Goal: Information Seeking & Learning: Learn about a topic

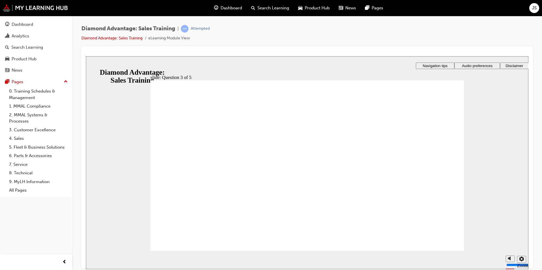
radio input "true"
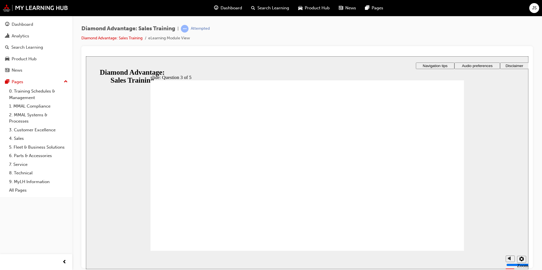
radio input "true"
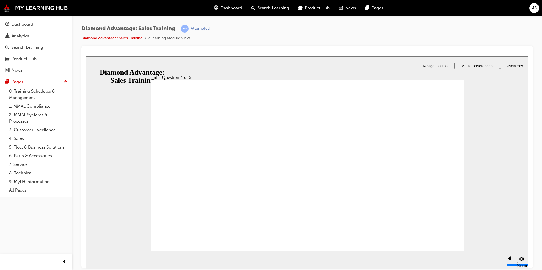
radio input "true"
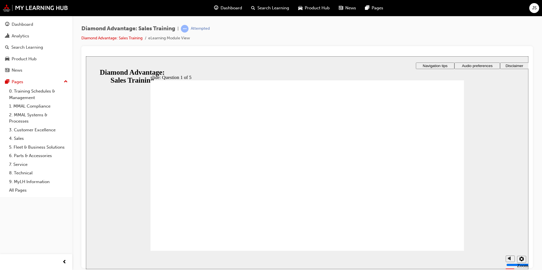
checkbox input "true"
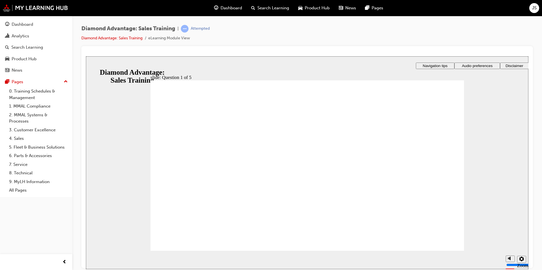
drag, startPoint x: 168, startPoint y: 145, endPoint x: 170, endPoint y: 150, distance: 4.7
drag, startPoint x: 165, startPoint y: 165, endPoint x: 171, endPoint y: 165, distance: 5.1
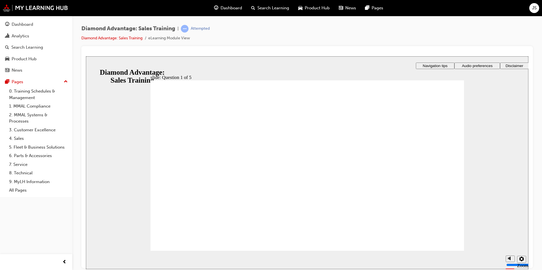
radio input "true"
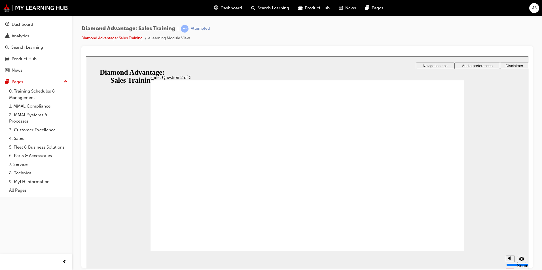
radio input "true"
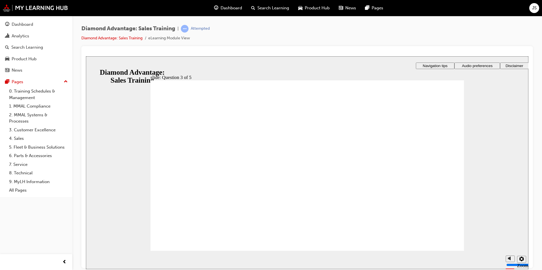
radio input "true"
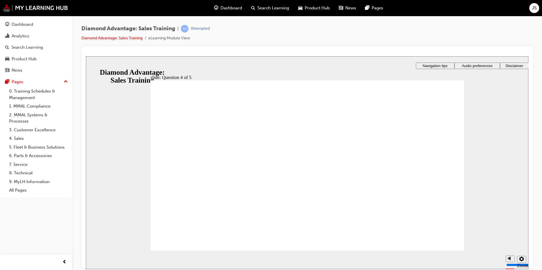
radio input "true"
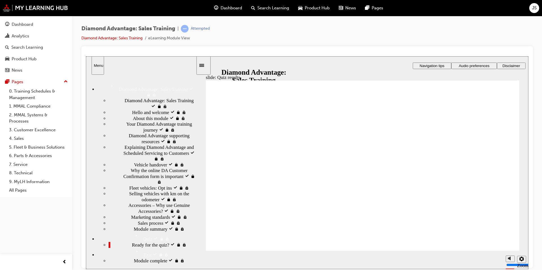
scroll to position [57, 0]
click at [131, 168] on span "Why the online DA Customer Confirmation form is important visited" at bounding box center [163, 176] width 65 height 17
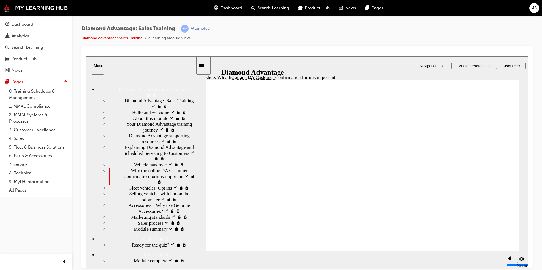
click at [128, 162] on div "Vehicle handover visited Vehicle handover" at bounding box center [152, 165] width 87 height 6
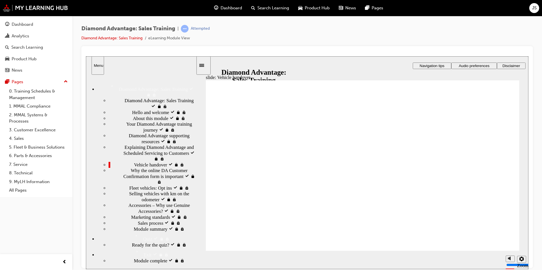
click at [131, 168] on span "Why the online DA Customer Confirmation form is important visited" at bounding box center [163, 176] width 65 height 17
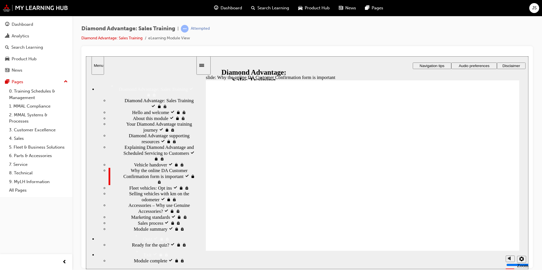
click at [132, 248] on span "Ready for the quiz? visited" at bounding box center [157, 245] width 51 height 6
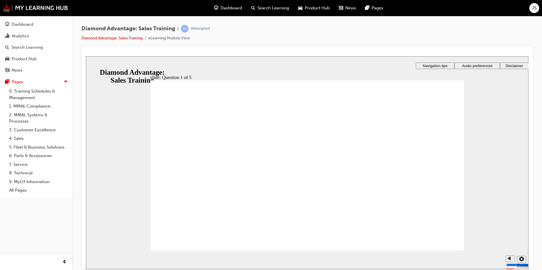
checkbox input "true"
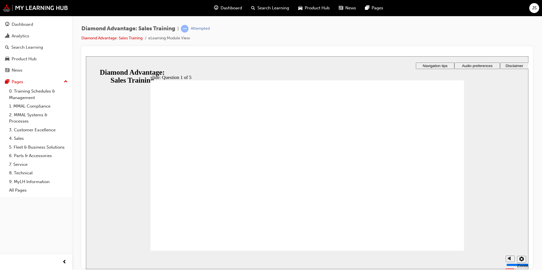
radio input "true"
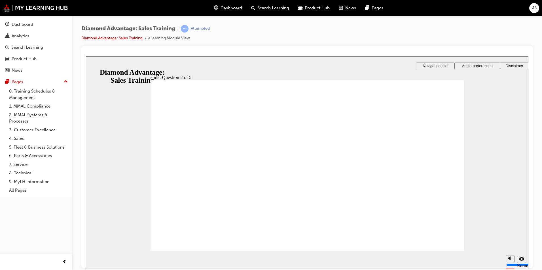
radio input "true"
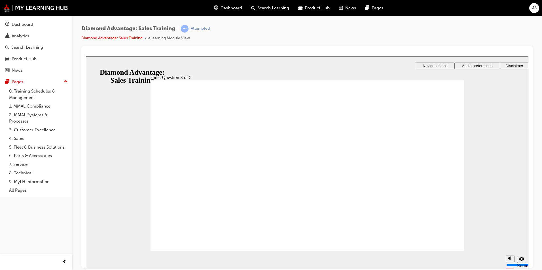
drag, startPoint x: 169, startPoint y: 160, endPoint x: 169, endPoint y: 169, distance: 9.9
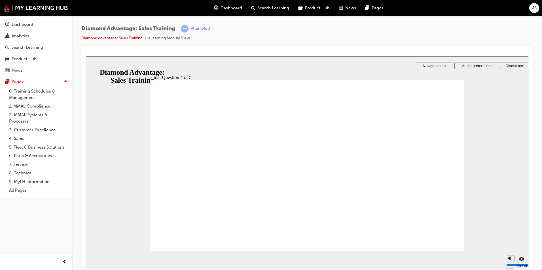
radio input "true"
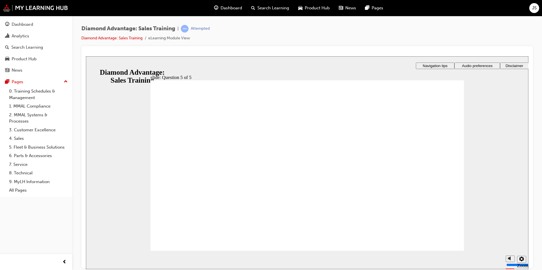
radio input "true"
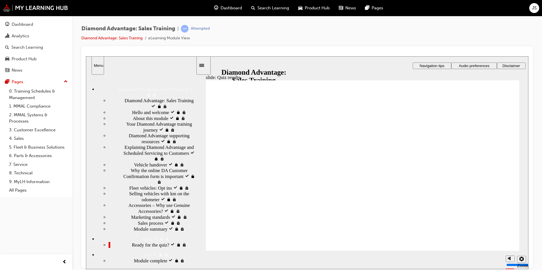
scroll to position [28, 0]
click at [134, 162] on span "Vehicle handover visited" at bounding box center [157, 165] width 47 height 6
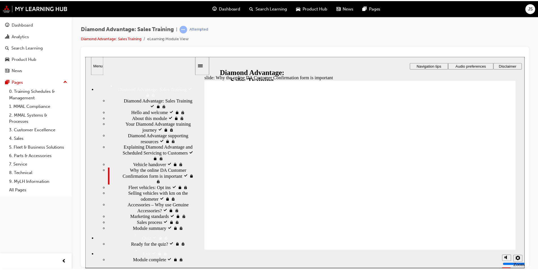
scroll to position [83, 0]
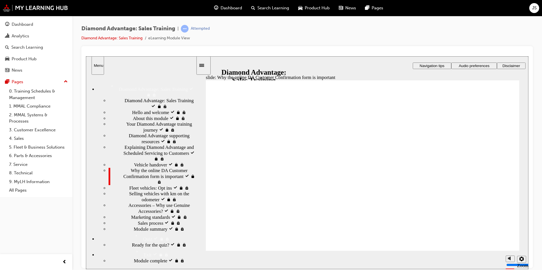
click at [132, 242] on span "Ready for the quiz? visited" at bounding box center [157, 245] width 51 height 6
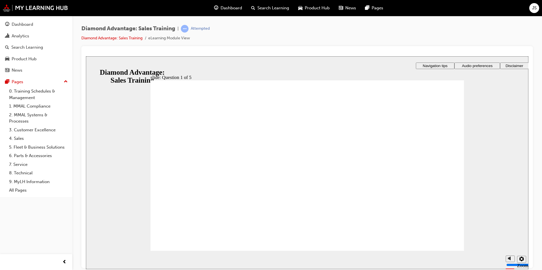
checkbox input "true"
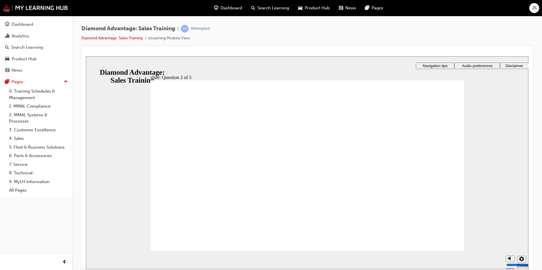
radio input "true"
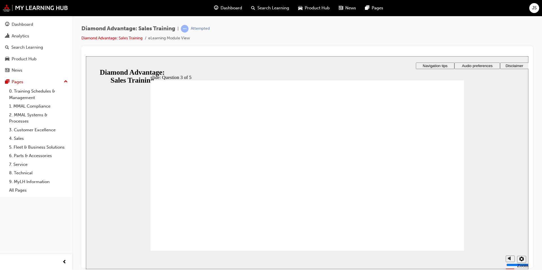
radio input "true"
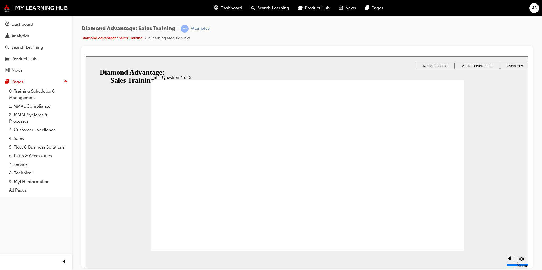
radio input "true"
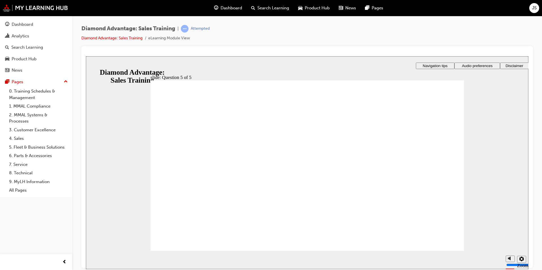
radio input "true"
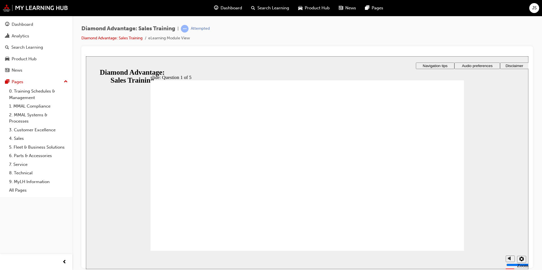
checkbox input "true"
drag, startPoint x: 167, startPoint y: 161, endPoint x: 174, endPoint y: 164, distance: 7.4
checkbox input "true"
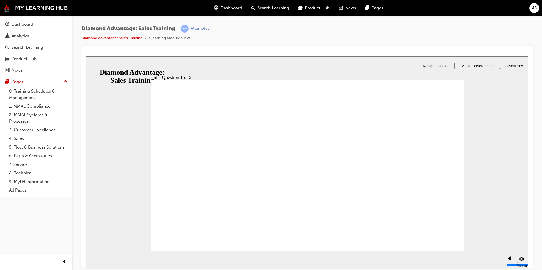
checkbox input "true"
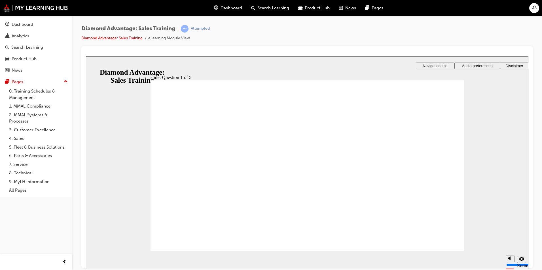
radio input "true"
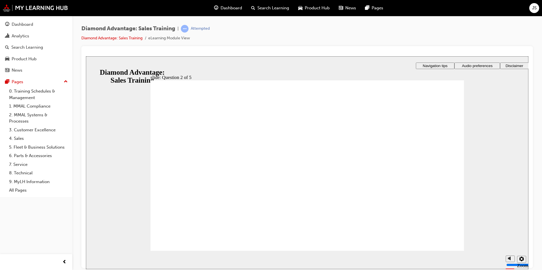
radio input "true"
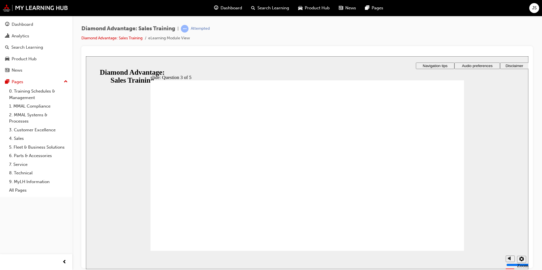
radio input "true"
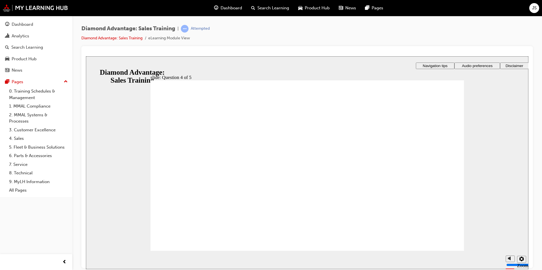
radio input "true"
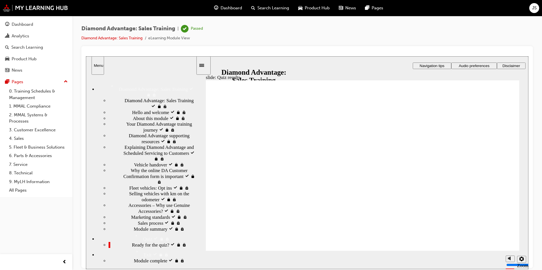
click at [21, 26] on div "Dashboard" at bounding box center [23, 24] width 22 height 7
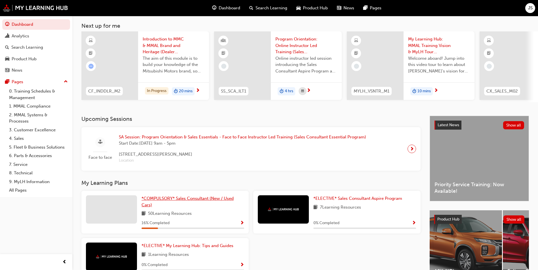
scroll to position [68, 0]
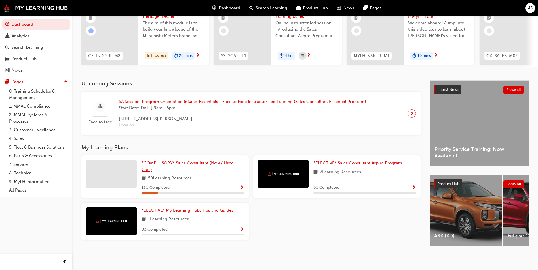
click at [160, 161] on span "*COMPULSORY* Sales Consultant (New / Used Cars)" at bounding box center [187, 167] width 92 height 12
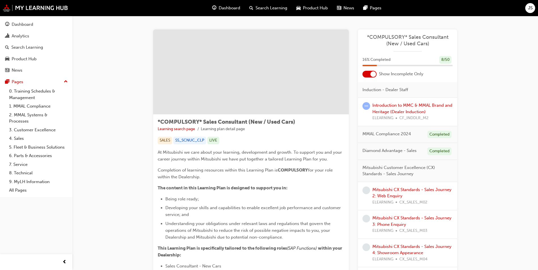
scroll to position [28, 0]
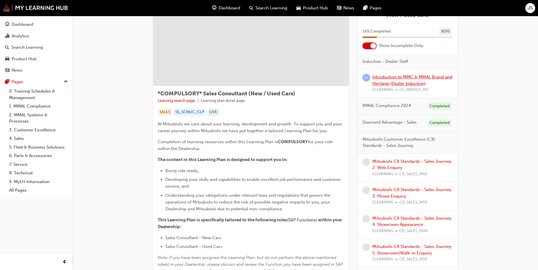
click at [387, 78] on link "Introduction to MMC & MMAL Brand and Heritage (Dealer Induction)" at bounding box center [412, 81] width 80 height 12
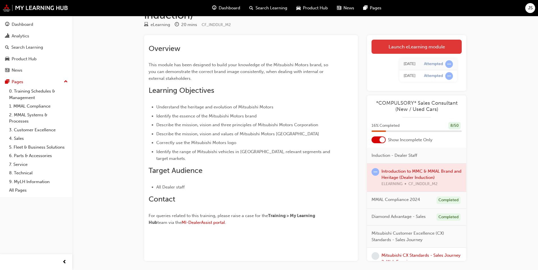
click at [409, 49] on link "Launch eLearning module" at bounding box center [416, 47] width 90 height 14
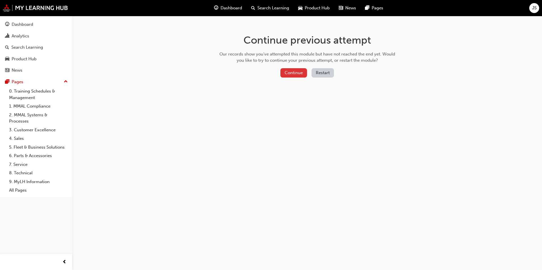
click at [293, 74] on button "Continue" at bounding box center [293, 72] width 27 height 9
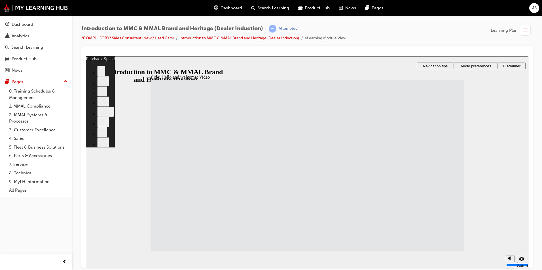
type input "33"
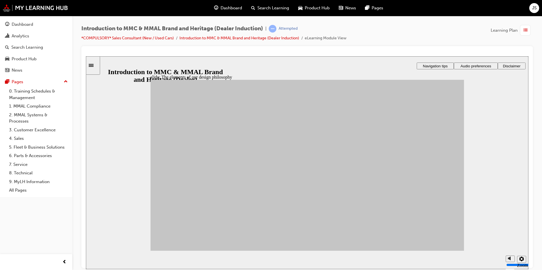
drag, startPoint x: 220, startPoint y: 181, endPoint x: 338, endPoint y: 150, distance: 122.4
drag, startPoint x: 186, startPoint y: 188, endPoint x: 338, endPoint y: 171, distance: 153.1
drag, startPoint x: 231, startPoint y: 160, endPoint x: 341, endPoint y: 155, distance: 110.6
drag, startPoint x: 269, startPoint y: 167, endPoint x: 391, endPoint y: 167, distance: 121.8
drag, startPoint x: 269, startPoint y: 188, endPoint x: 330, endPoint y: 175, distance: 62.2
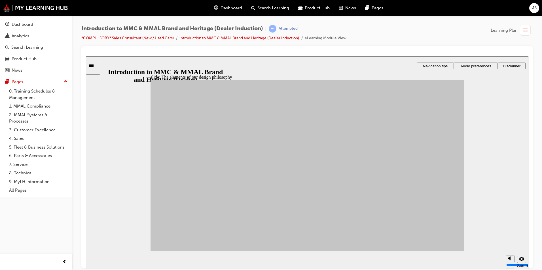
drag, startPoint x: 259, startPoint y: 215, endPoint x: 389, endPoint y: 163, distance: 139.8
drag, startPoint x: 187, startPoint y: 209, endPoint x: 396, endPoint y: 163, distance: 214.0
drag, startPoint x: 218, startPoint y: 218, endPoint x: 338, endPoint y: 182, distance: 125.9
drag, startPoint x: 226, startPoint y: 197, endPoint x: 388, endPoint y: 163, distance: 166.0
drag, startPoint x: 193, startPoint y: 166, endPoint x: 396, endPoint y: 173, distance: 202.4
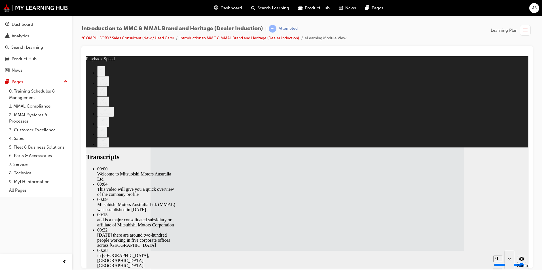
type input "112"
drag, startPoint x: 366, startPoint y: 182, endPoint x: 378, endPoint y: 187, distance: 13.4
